Goal: Task Accomplishment & Management: Manage account settings

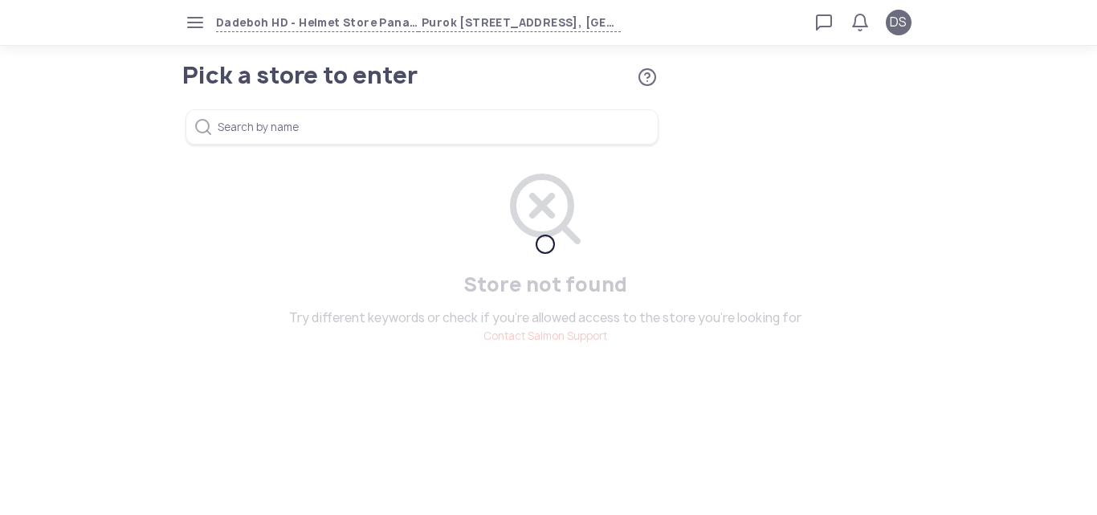
click at [190, 26] on icon "button" at bounding box center [195, 22] width 13 height 13
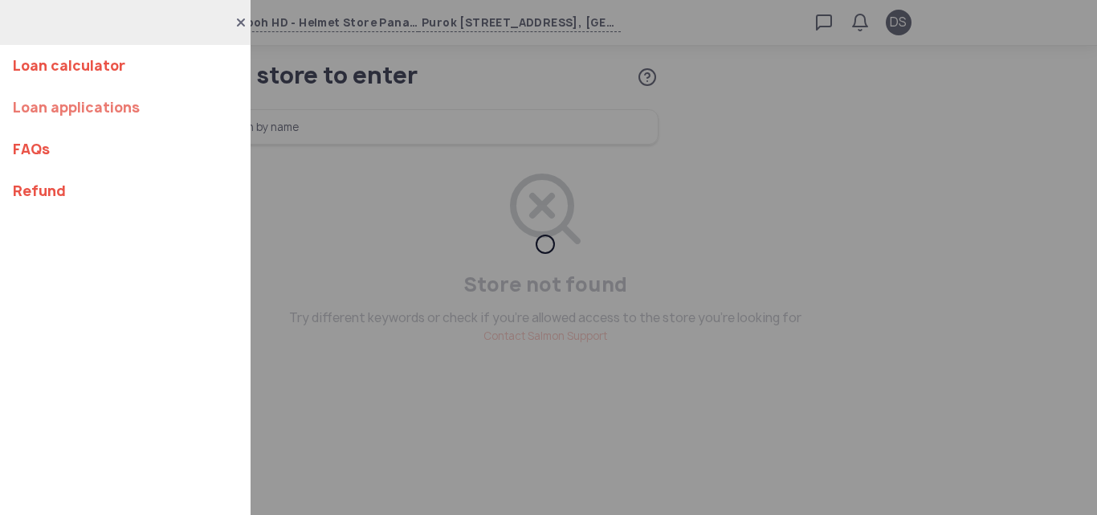
click at [111, 112] on link "Loan applications" at bounding box center [125, 108] width 225 height 42
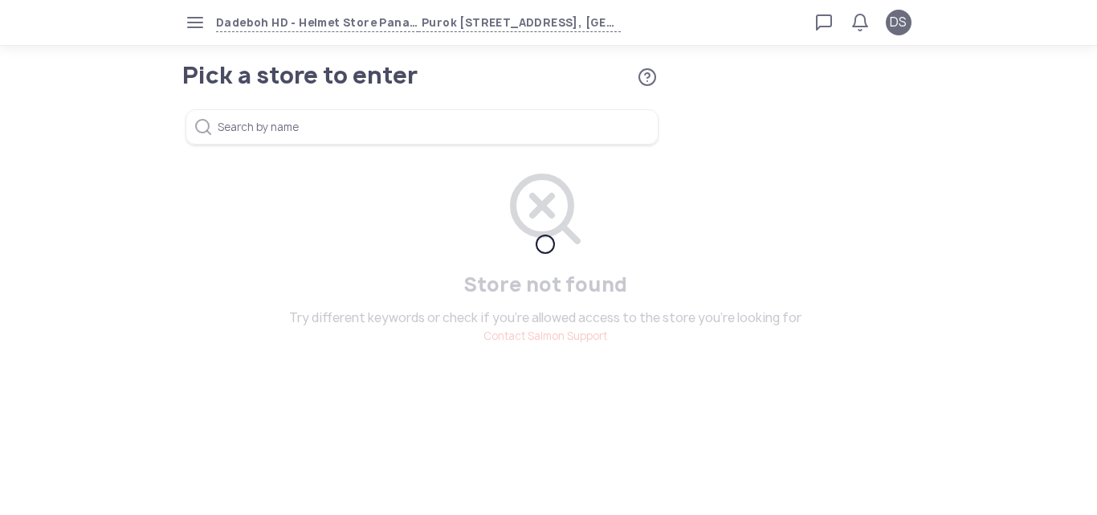
click at [193, 27] on icon "button" at bounding box center [195, 22] width 13 height 13
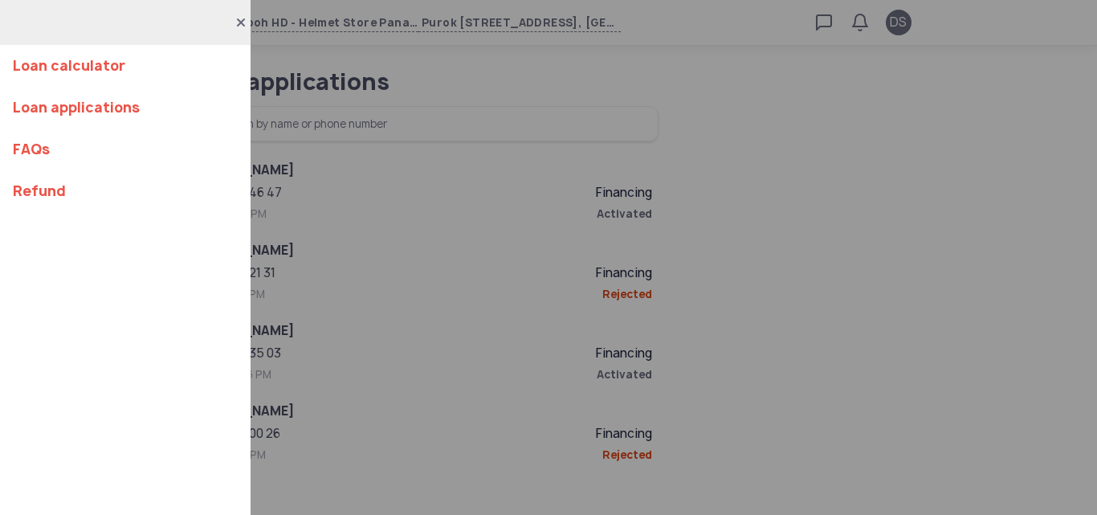
click at [898, 329] on div "Loan calculator Loan applications FAQs Refund" at bounding box center [548, 257] width 1097 height 515
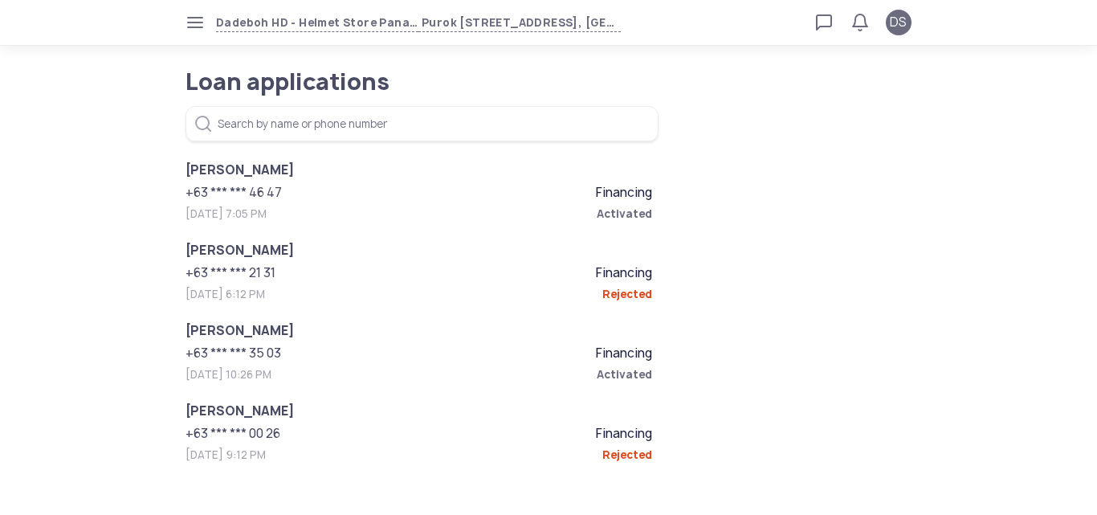
click at [239, 202] on div "[PERSON_NAME] +63 *** *** 46 47 Financing [DATE] 7:05 PM Activated" at bounding box center [419, 201] width 467 height 80
click at [590, 197] on div "+63 *** *** 46 47 Financing" at bounding box center [419, 192] width 467 height 19
click at [607, 197] on span "Financing" at bounding box center [624, 193] width 56 height 16
click at [619, 208] on span "Activated" at bounding box center [536, 214] width 234 height 16
click at [250, 169] on span "[PERSON_NAME]" at bounding box center [419, 170] width 467 height 19
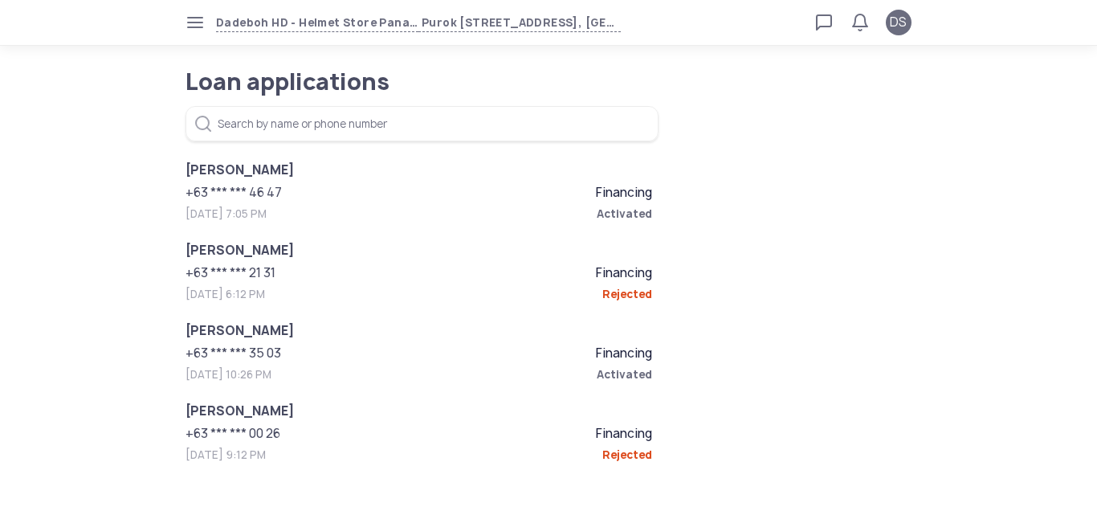
click at [247, 340] on span "[PERSON_NAME]" at bounding box center [419, 330] width 467 height 19
click at [643, 365] on div "[PERSON_NAME] +63 *** *** 35 03 Financing [DATE] 10:26 PM Activated" at bounding box center [419, 361] width 467 height 80
click at [629, 378] on span "Activated" at bounding box center [536, 374] width 234 height 16
click at [270, 338] on span "[PERSON_NAME]" at bounding box center [419, 330] width 467 height 19
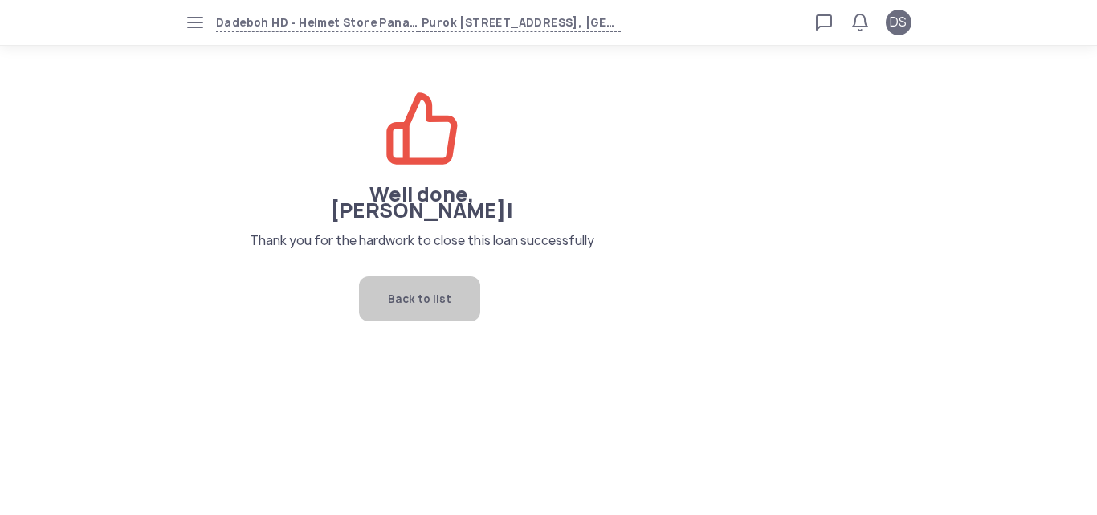
click at [392, 284] on span "Back to list" at bounding box center [419, 298] width 63 height 45
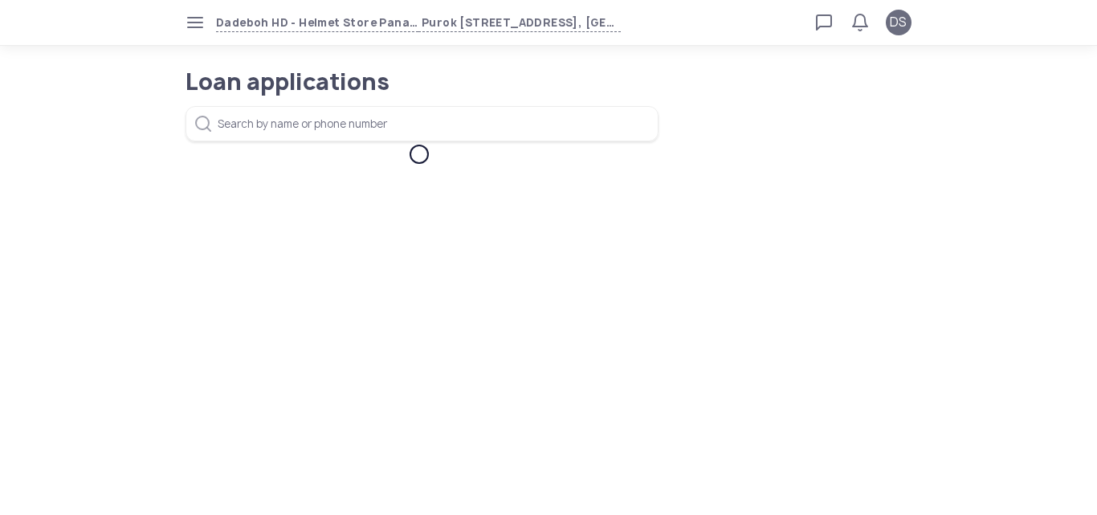
click at [196, 27] on icon "button" at bounding box center [195, 22] width 13 height 13
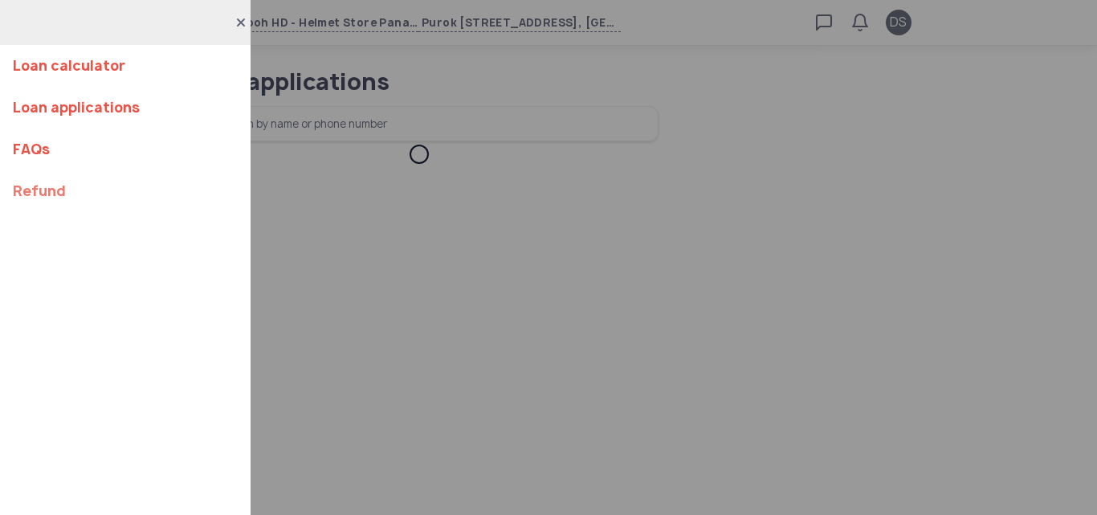
click at [51, 197] on link "Refund" at bounding box center [125, 191] width 225 height 42
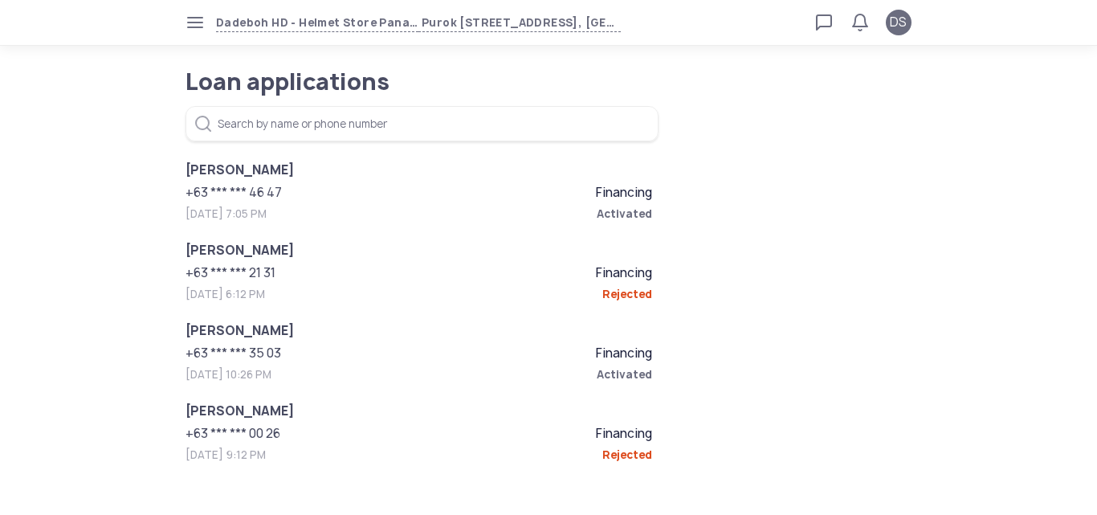
click at [199, 24] on icon "button" at bounding box center [195, 22] width 13 height 13
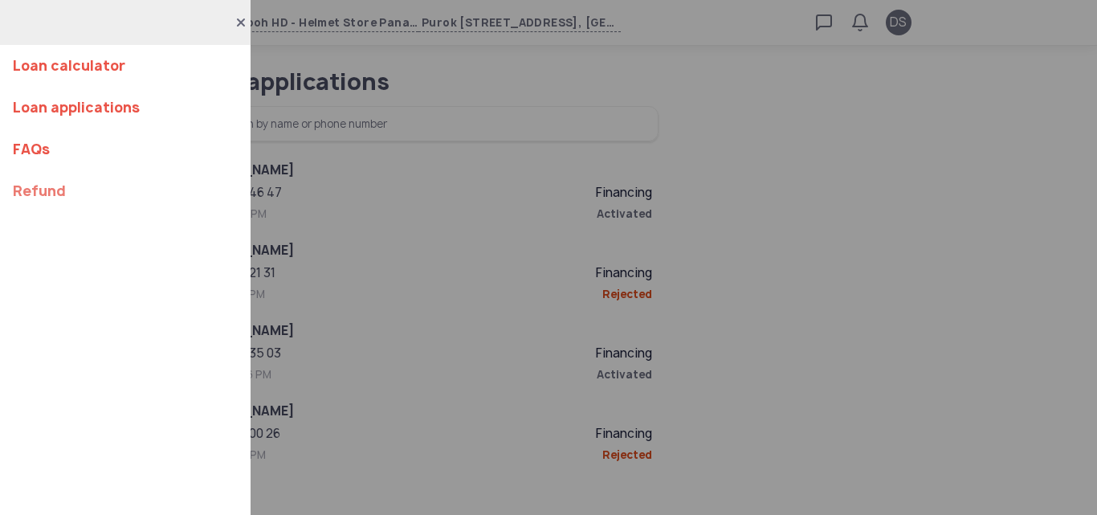
click at [36, 188] on link "Refund" at bounding box center [125, 191] width 225 height 42
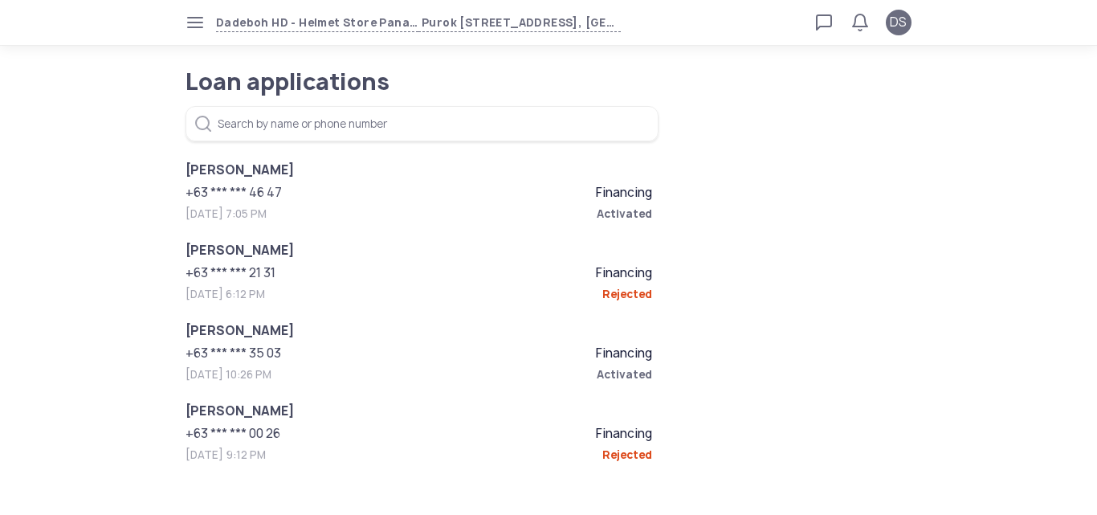
click at [198, 30] on span "button" at bounding box center [195, 23] width 26 height 26
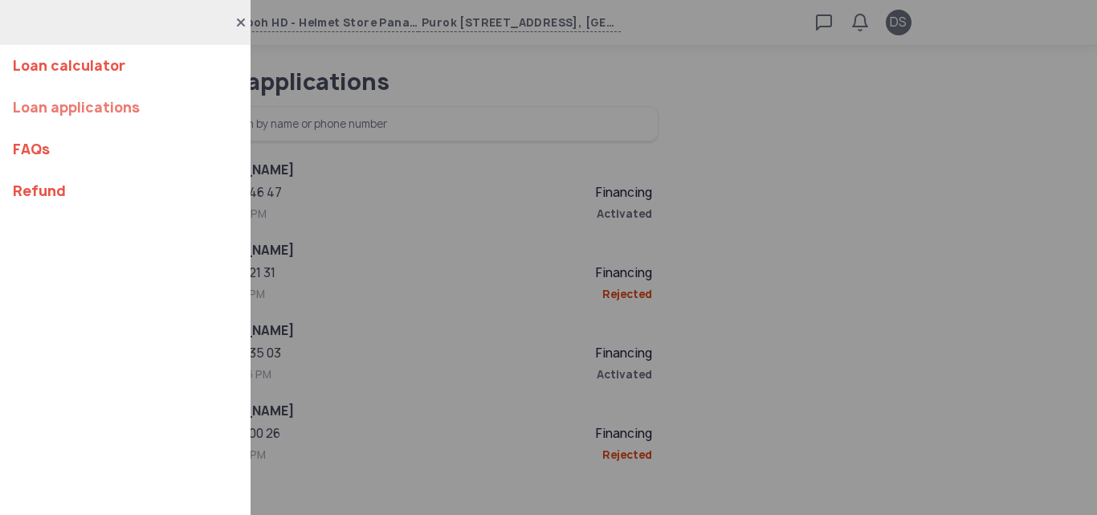
click at [38, 112] on link "Loan applications" at bounding box center [125, 108] width 225 height 42
